Goal: Information Seeking & Learning: Learn about a topic

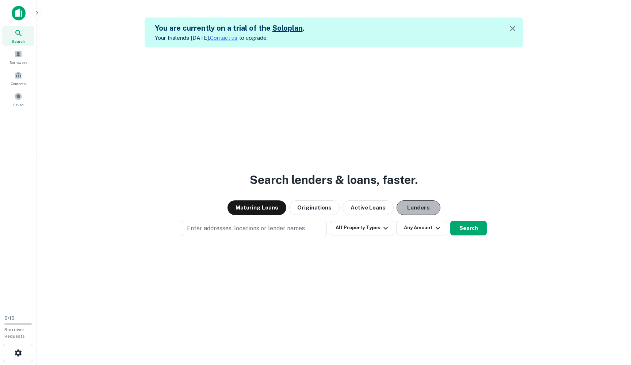
click at [406, 209] on button "Lenders" at bounding box center [418, 207] width 44 height 15
click at [259, 205] on button "Maturing Loans" at bounding box center [256, 207] width 59 height 15
click at [401, 208] on button "Lenders" at bounding box center [418, 207] width 44 height 15
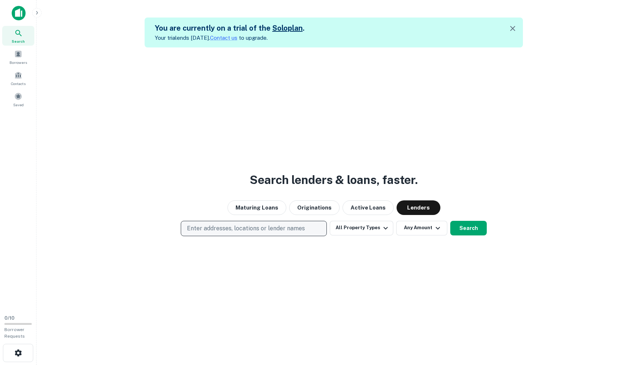
click at [260, 228] on p "Enter addresses, locations or lender names" at bounding box center [246, 228] width 118 height 9
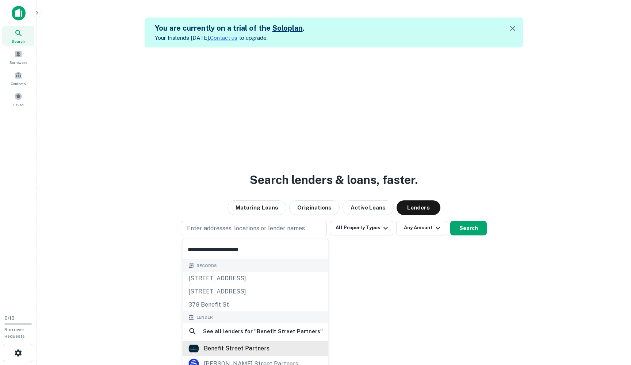
type input "**********"
click at [229, 344] on div "benefit street partners" at bounding box center [237, 348] width 66 height 11
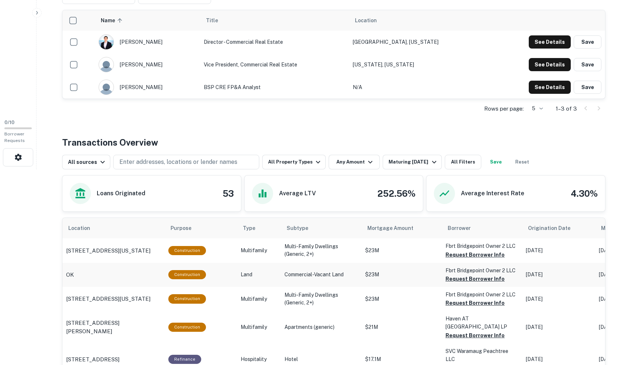
scroll to position [193, 0]
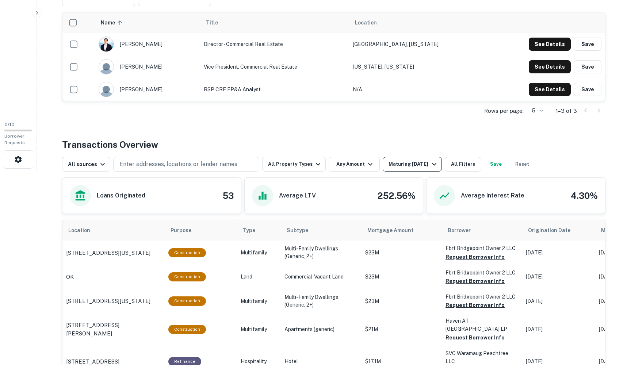
click at [430, 165] on icon "button" at bounding box center [434, 164] width 9 height 9
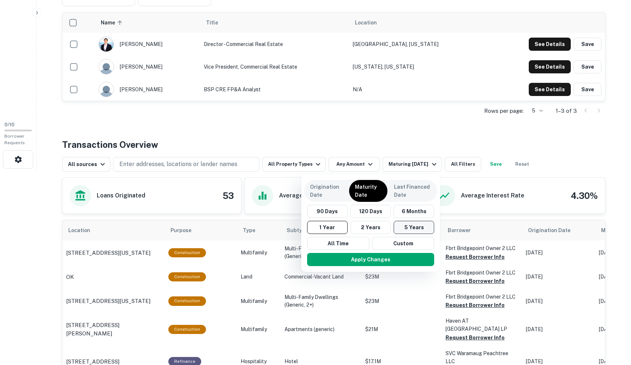
click at [407, 231] on button "5 Years" at bounding box center [413, 227] width 41 height 13
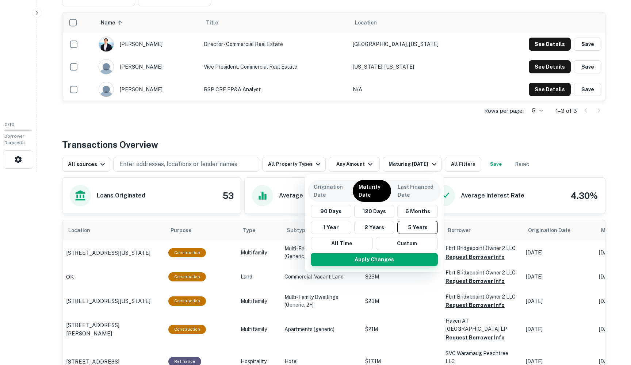
click at [377, 262] on button "Apply Changes" at bounding box center [374, 259] width 127 height 13
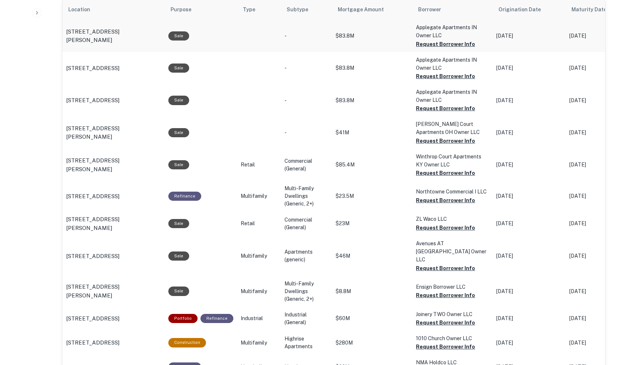
scroll to position [414, 0]
click at [304, 281] on p "Multi-Family Dwellings (Generic, 2+)" at bounding box center [306, 291] width 44 height 23
click at [103, 283] on p "[STREET_ADDRESS][PERSON_NAME]" at bounding box center [113, 291] width 95 height 17
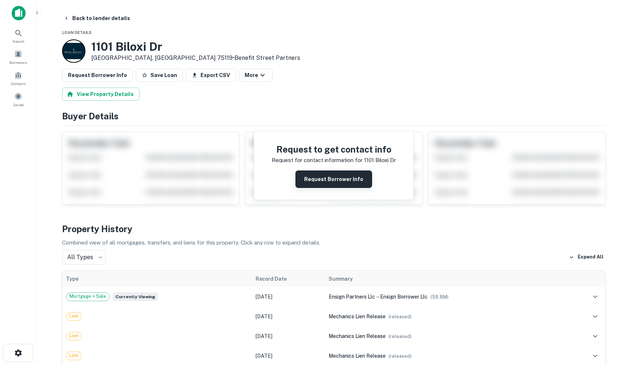
click at [335, 181] on button "Request Borrower Info" at bounding box center [333, 179] width 77 height 18
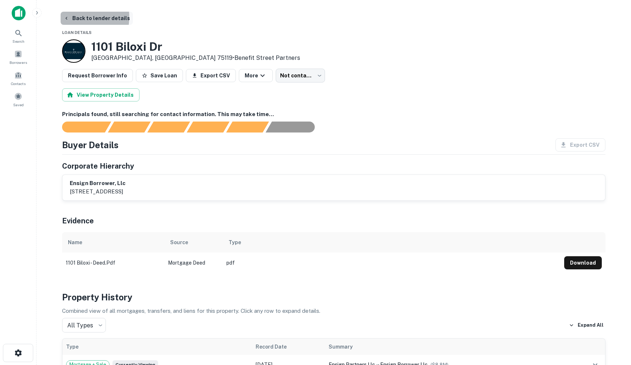
click at [69, 17] on icon "button" at bounding box center [67, 18] width 6 height 6
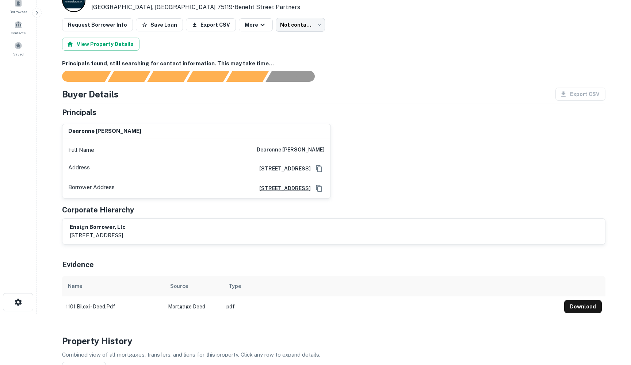
scroll to position [50, 0]
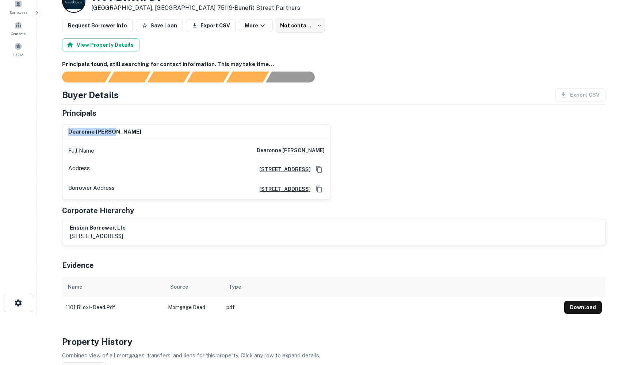
drag, startPoint x: 121, startPoint y: 131, endPoint x: 65, endPoint y: 129, distance: 55.5
click at [65, 129] on div "dearonne bethea" at bounding box center [196, 132] width 268 height 15
click at [143, 129] on div "dearonne bethea" at bounding box center [196, 132] width 268 height 15
click at [253, 171] on h6 "1004 Bear Creek Ranch Road, Aledo, TX 76008" at bounding box center [281, 169] width 57 height 8
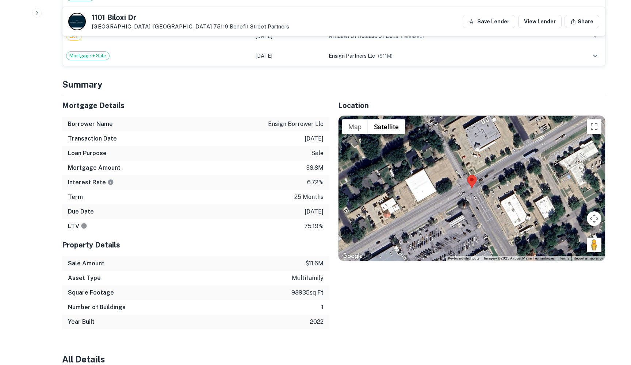
scroll to position [794, 0]
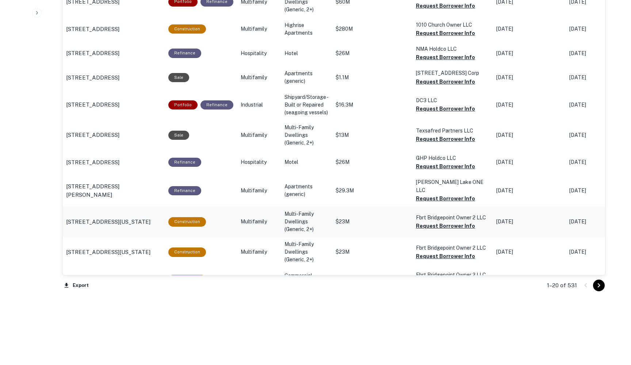
scroll to position [734, 0]
click at [598, 288] on icon "Go to next page" at bounding box center [598, 285] width 9 height 9
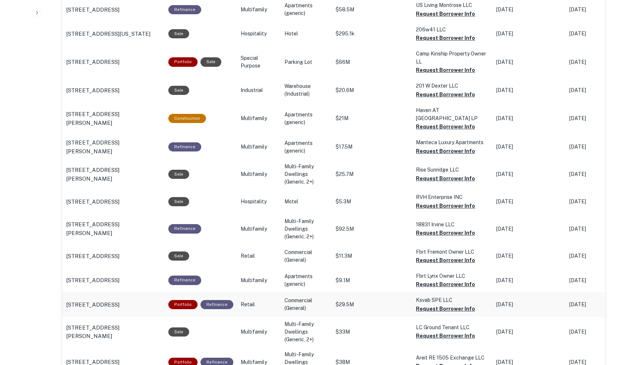
scroll to position [428, 0]
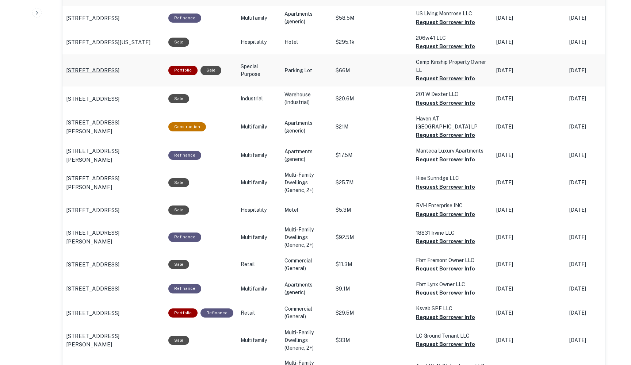
click at [119, 66] on p "120 Razades Way Charlotte, NC 28206" at bounding box center [92, 70] width 53 height 9
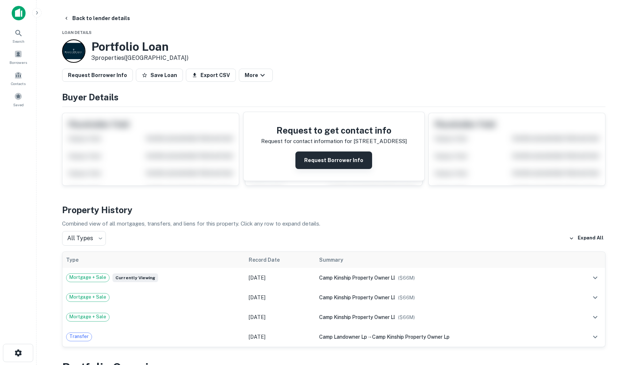
click at [329, 161] on button "Request Borrower Info" at bounding box center [333, 160] width 77 height 18
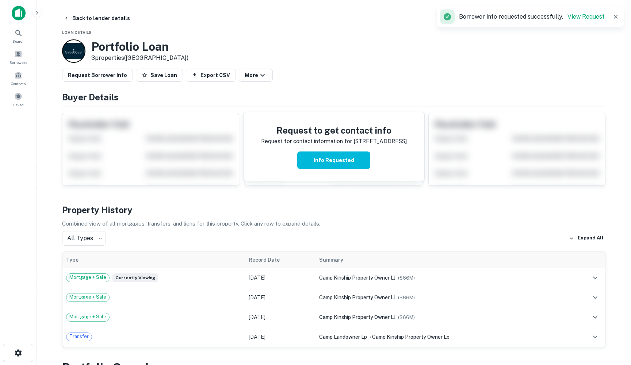
click at [617, 16] on icon "button" at bounding box center [615, 16] width 7 height 7
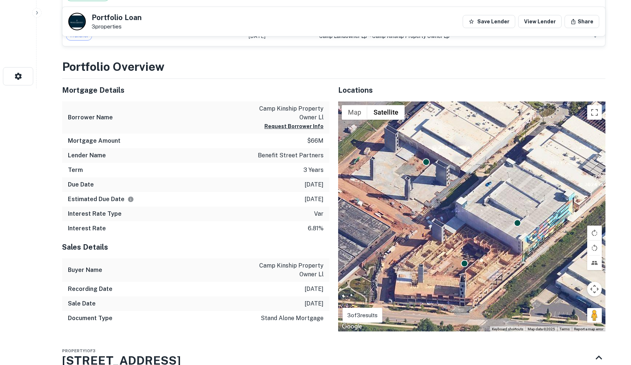
scroll to position [274, 0]
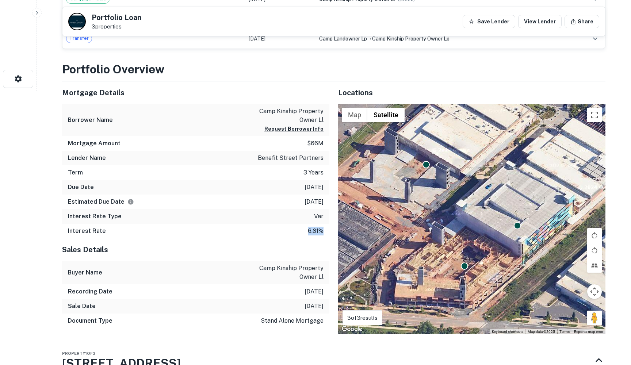
drag, startPoint x: 325, startPoint y: 231, endPoint x: 278, endPoint y: 227, distance: 46.8
click at [278, 227] on div "Interest Rate 6.81%" at bounding box center [195, 231] width 267 height 15
click at [246, 231] on div "Interest Rate 6.81%" at bounding box center [195, 231] width 267 height 15
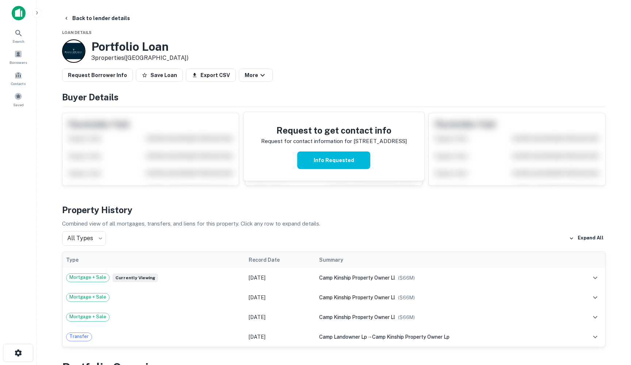
scroll to position [0, 0]
click at [336, 162] on button "Info Requested" at bounding box center [333, 160] width 73 height 18
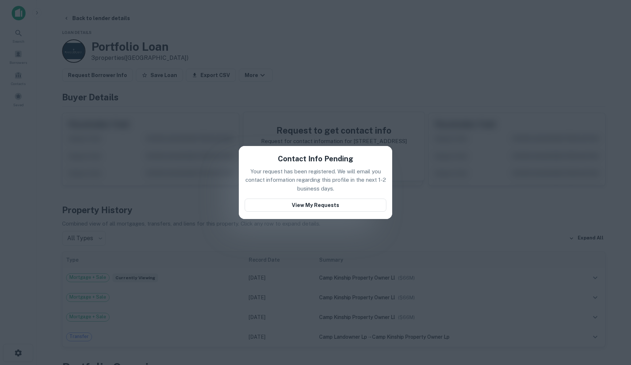
click at [381, 77] on div "Contact Info Pending Your request has been registered. We will email you contac…" at bounding box center [315, 182] width 631 height 365
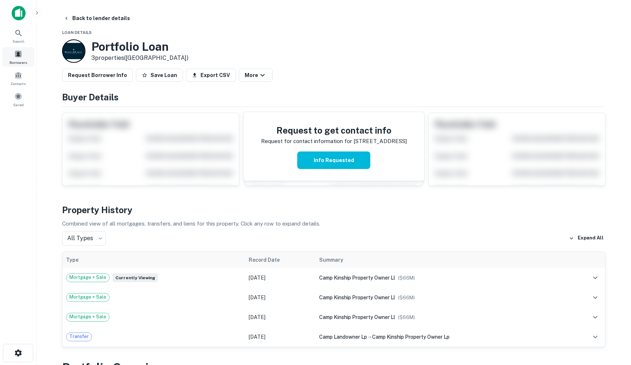
click at [19, 58] on span at bounding box center [18, 54] width 8 height 8
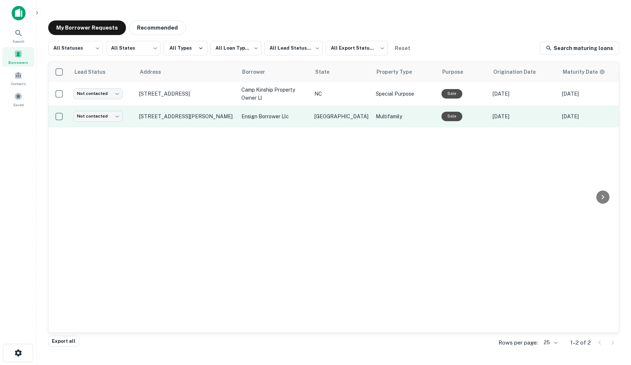
click at [253, 120] on p "ensign borrower llc" at bounding box center [274, 116] width 66 height 8
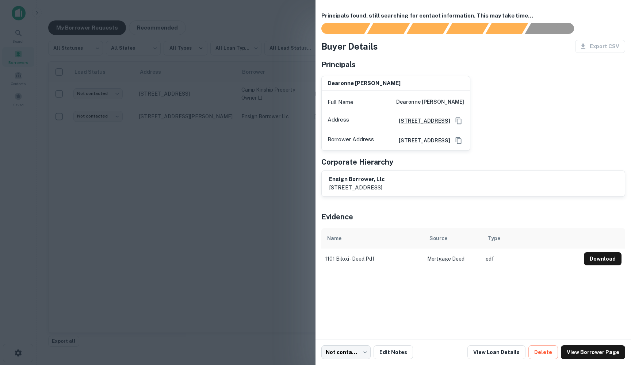
click at [231, 216] on div at bounding box center [315, 182] width 631 height 365
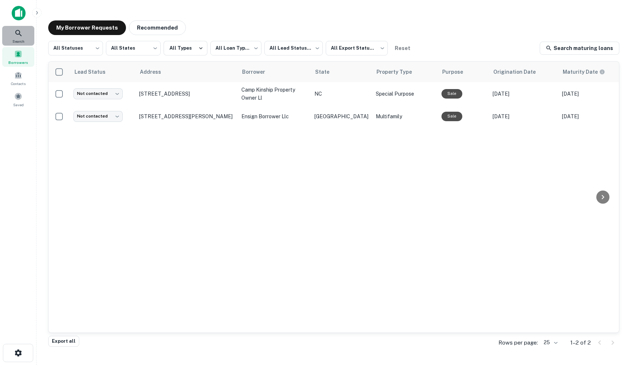
click at [20, 36] on icon at bounding box center [18, 33] width 9 height 9
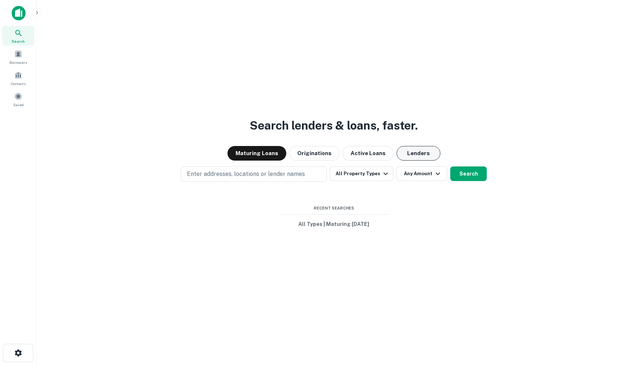
click at [418, 151] on button "Lenders" at bounding box center [418, 153] width 44 height 15
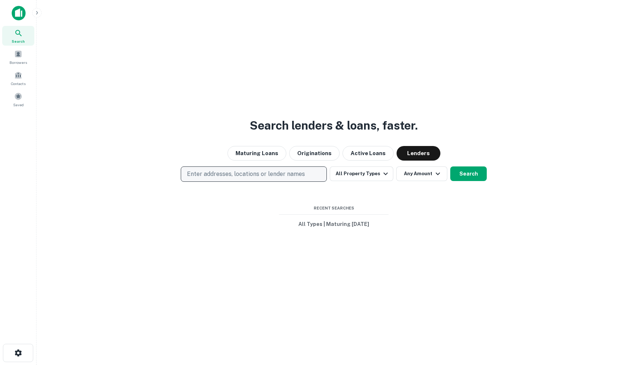
click at [221, 176] on p "Enter addresses, locations or lender names" at bounding box center [246, 174] width 118 height 9
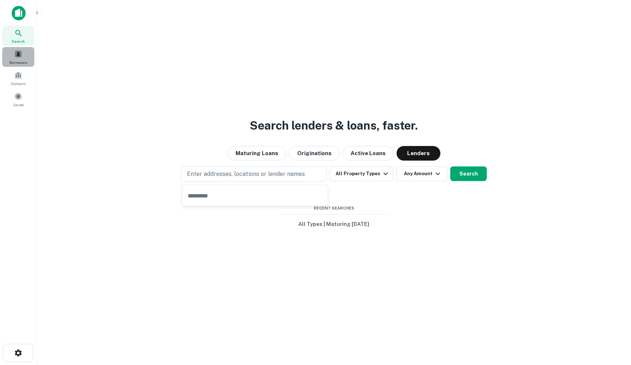
click at [19, 55] on span at bounding box center [18, 54] width 8 height 8
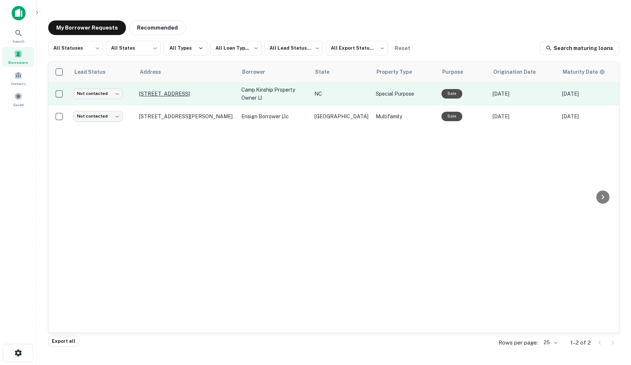
click at [200, 96] on p "[STREET_ADDRESS]" at bounding box center [186, 94] width 95 height 7
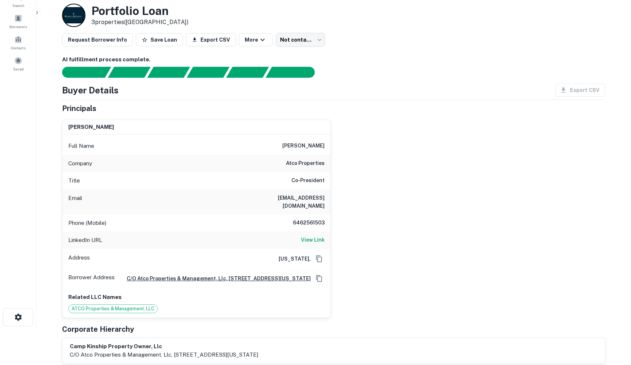
scroll to position [46, 0]
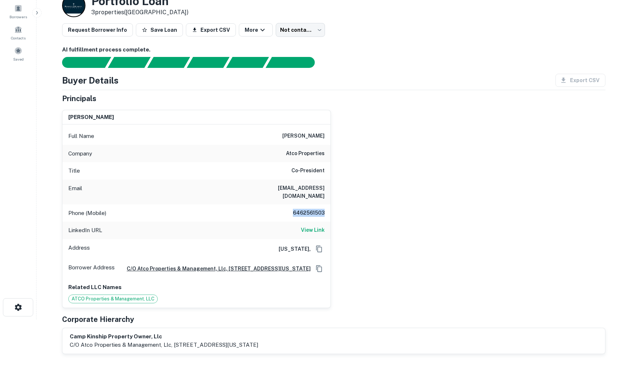
drag, startPoint x: 327, startPoint y: 204, endPoint x: 285, endPoint y: 200, distance: 42.2
click at [285, 204] on div "Phone (Mobile) [PHONE_NUMBER]" at bounding box center [196, 213] width 268 height 18
copy h6 "6462561503"
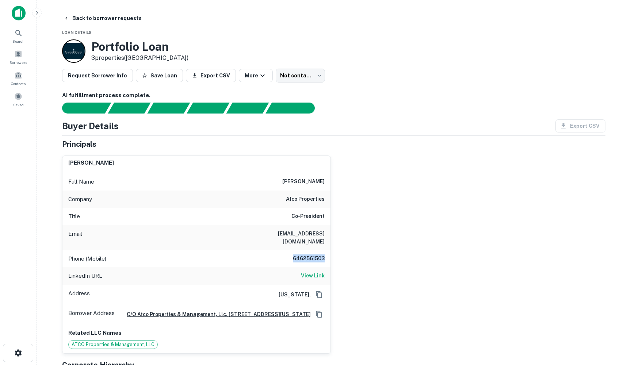
scroll to position [0, 0]
click at [20, 57] on span at bounding box center [18, 54] width 8 height 8
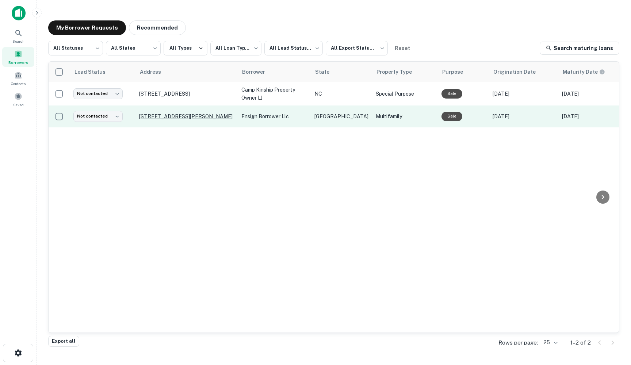
click at [190, 119] on p "[STREET_ADDRESS][PERSON_NAME]" at bounding box center [186, 116] width 95 height 7
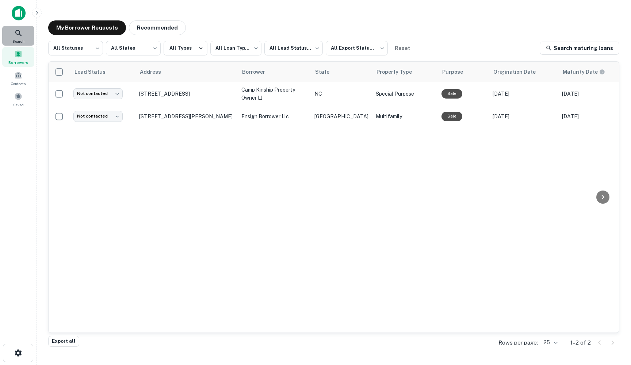
click at [21, 39] on span "Search" at bounding box center [18, 41] width 12 height 6
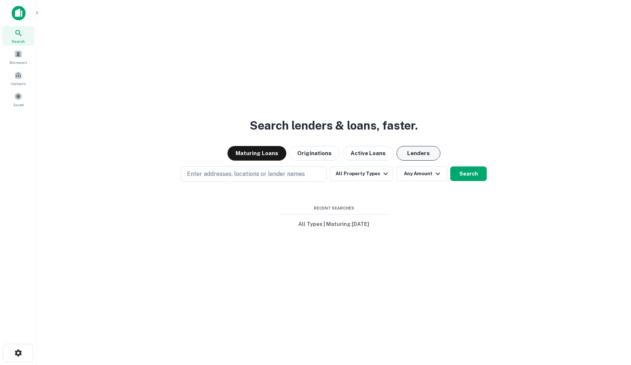
click at [414, 151] on button "Lenders" at bounding box center [418, 153] width 44 height 15
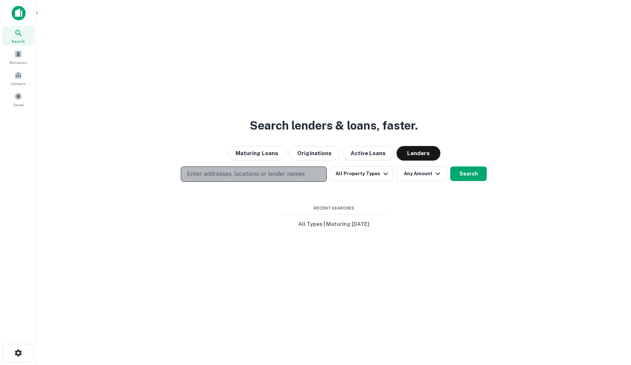
click at [249, 171] on p "Enter addresses, locations or lender names" at bounding box center [246, 174] width 118 height 9
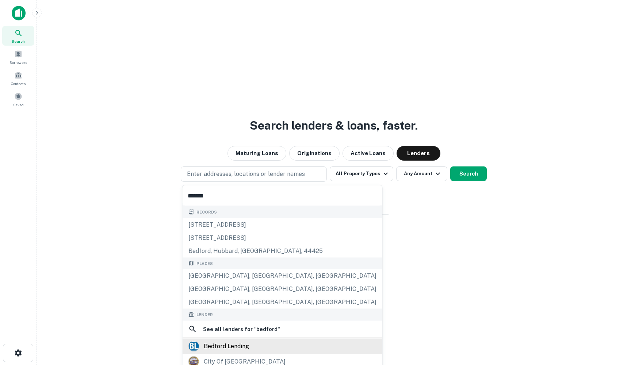
type input "*******"
click at [233, 345] on div "bedford lending" at bounding box center [226, 346] width 45 height 11
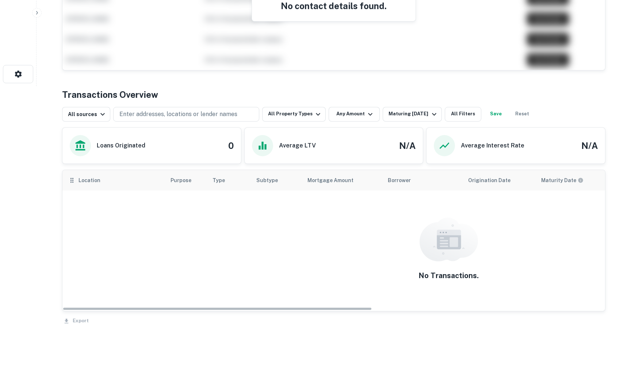
scroll to position [276, 0]
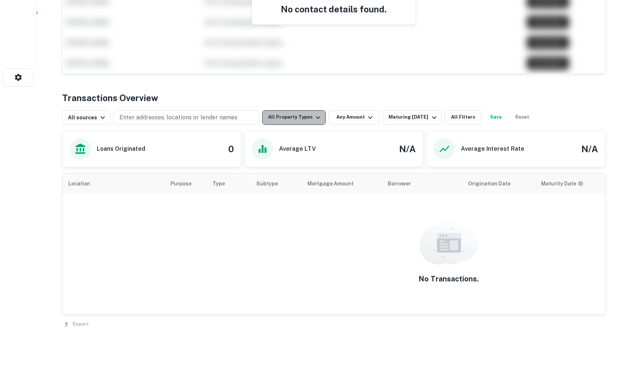
click at [314, 116] on icon "button" at bounding box center [318, 117] width 9 height 9
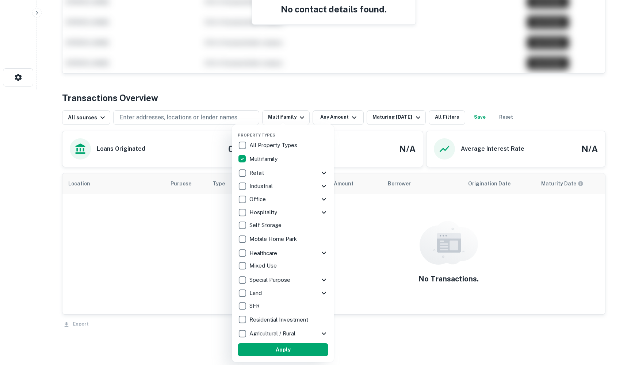
click at [304, 69] on div at bounding box center [315, 182] width 631 height 365
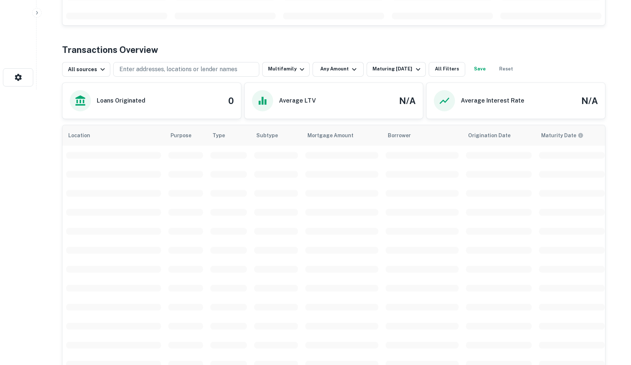
scroll to position [262, 0]
